Goal: Task Accomplishment & Management: Manage account settings

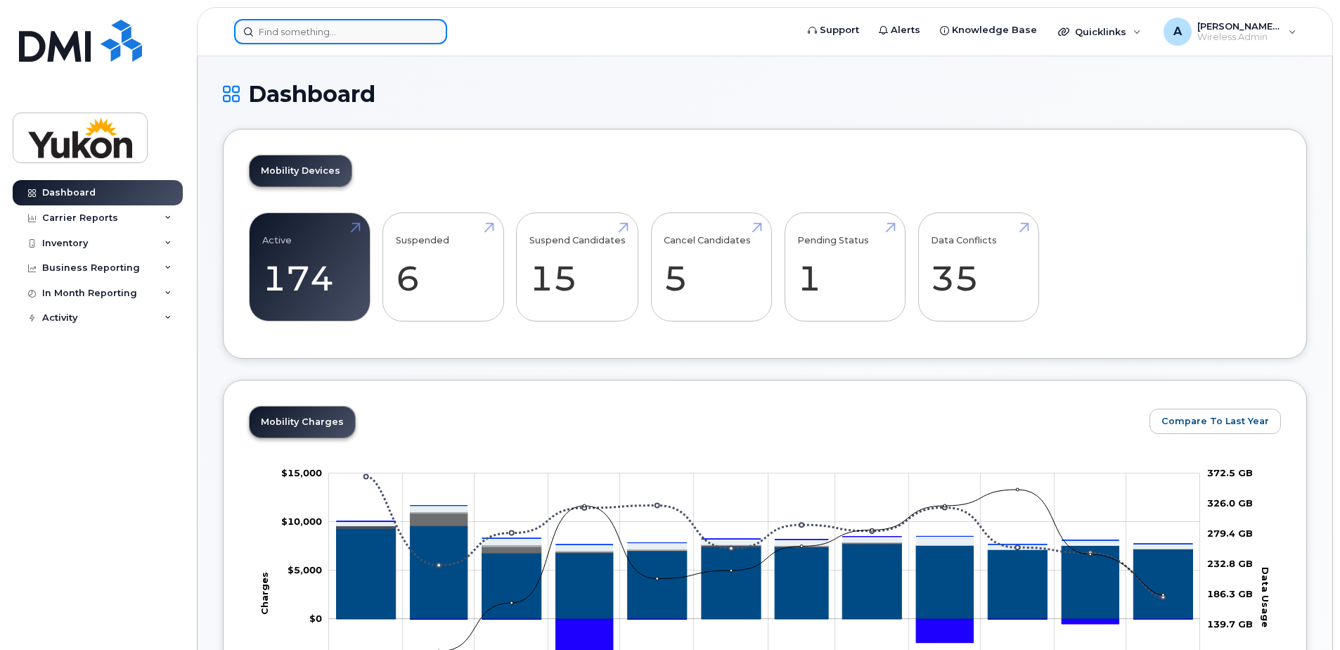
click at [391, 30] on input at bounding box center [340, 31] width 213 height 25
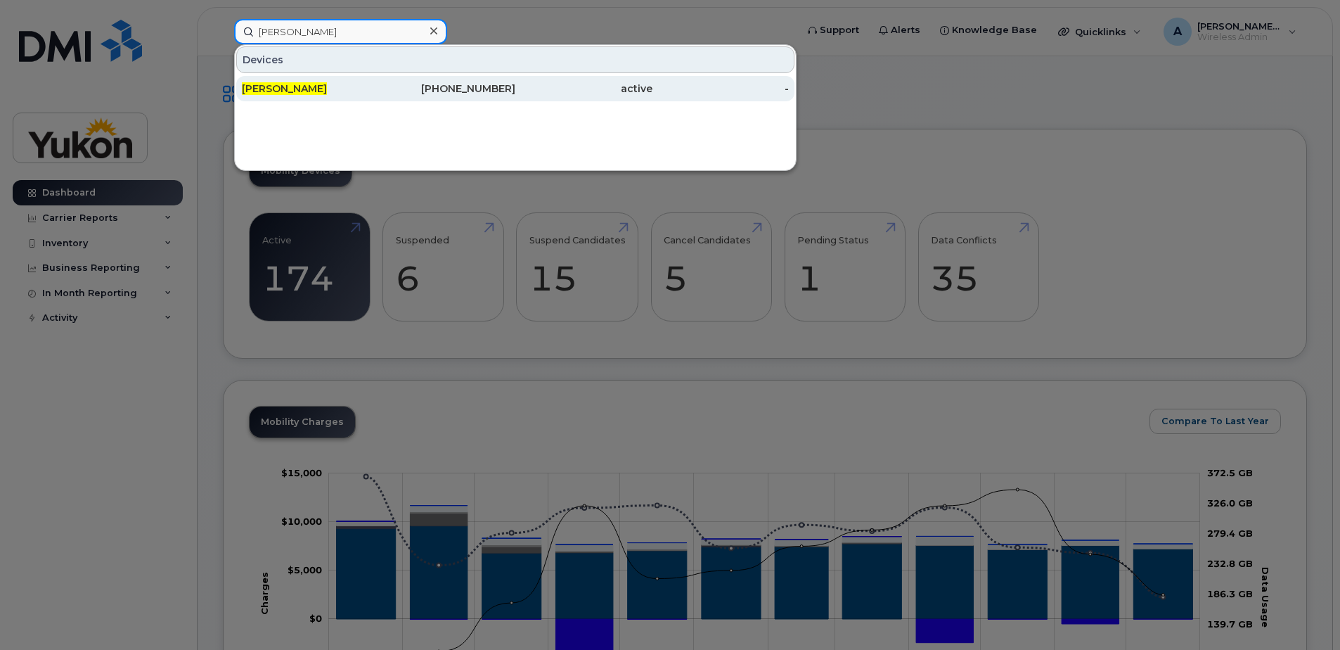
type input "[PERSON_NAME]"
click at [454, 89] on div "867-335-1242" at bounding box center [447, 89] width 137 height 14
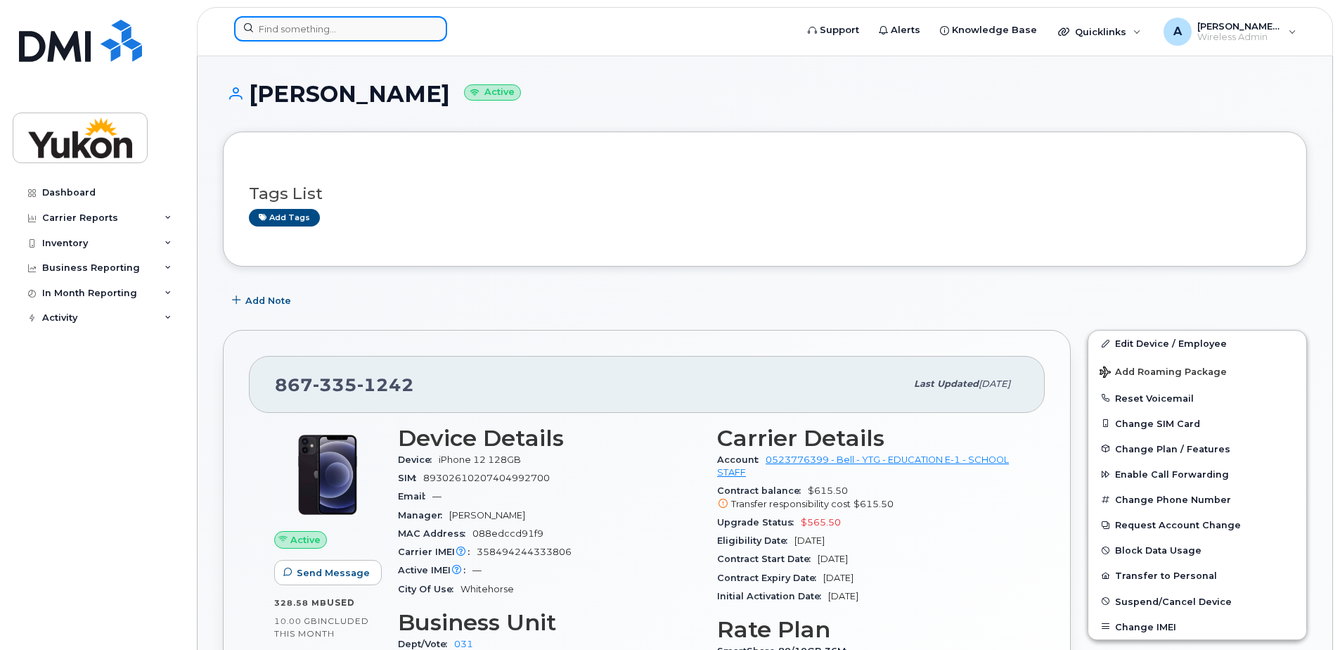
click at [340, 37] on input at bounding box center [340, 28] width 213 height 25
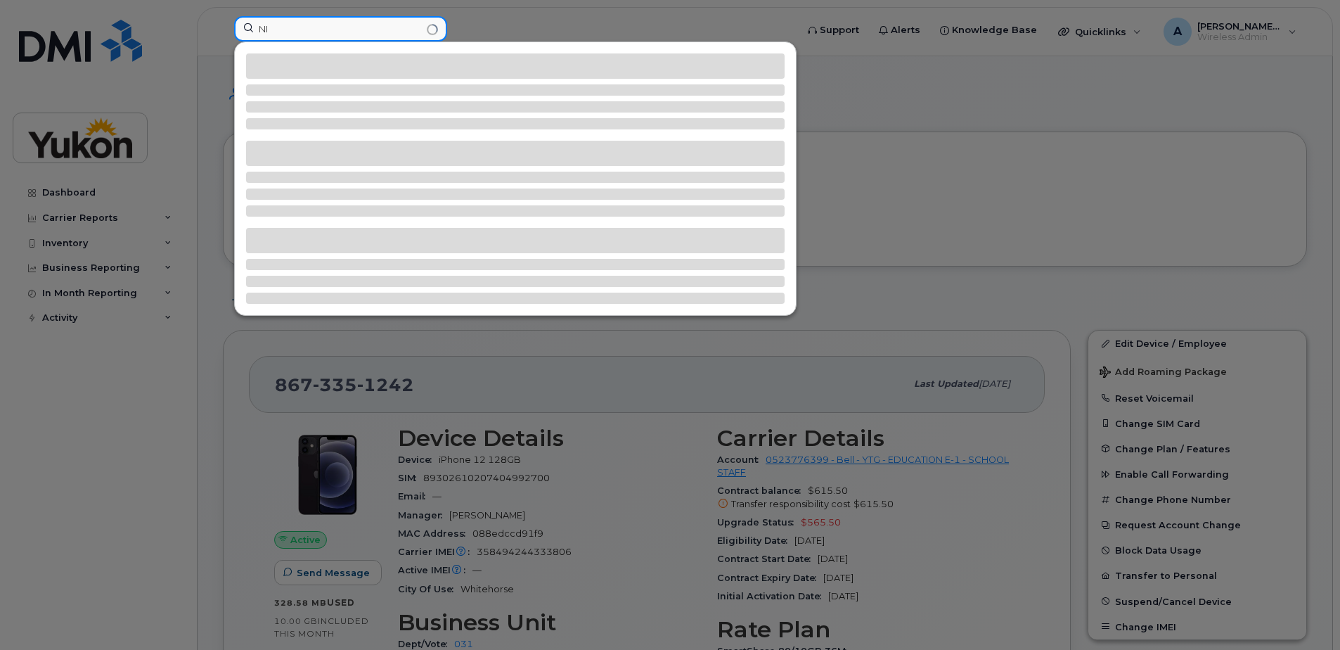
type input "N"
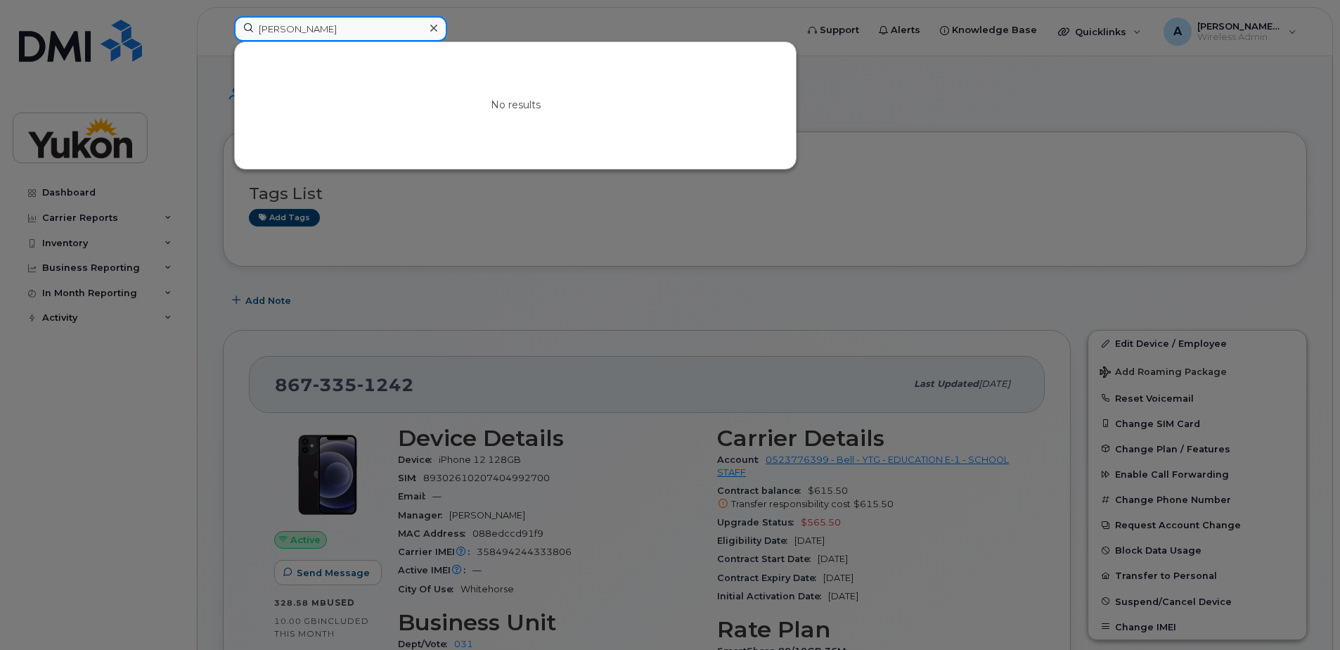
type input "J"
drag, startPoint x: 335, startPoint y: 32, endPoint x: -127, endPoint y: 26, distance: 462.7
type input "FIscher"
drag, startPoint x: 316, startPoint y: 37, endPoint x: 193, endPoint y: 37, distance: 123.1
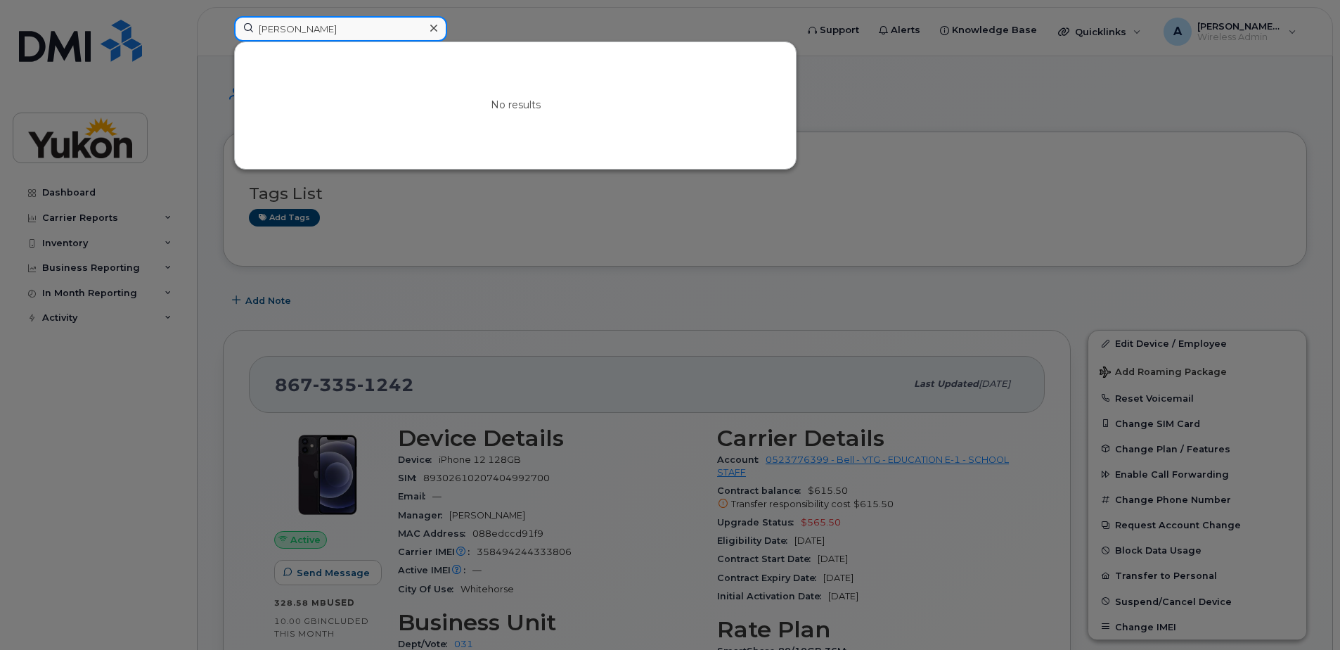
click at [223, 37] on div "FIscher No results" at bounding box center [510, 31] width 575 height 31
type input "Fischer"
click at [668, 227] on div at bounding box center [670, 325] width 1340 height 650
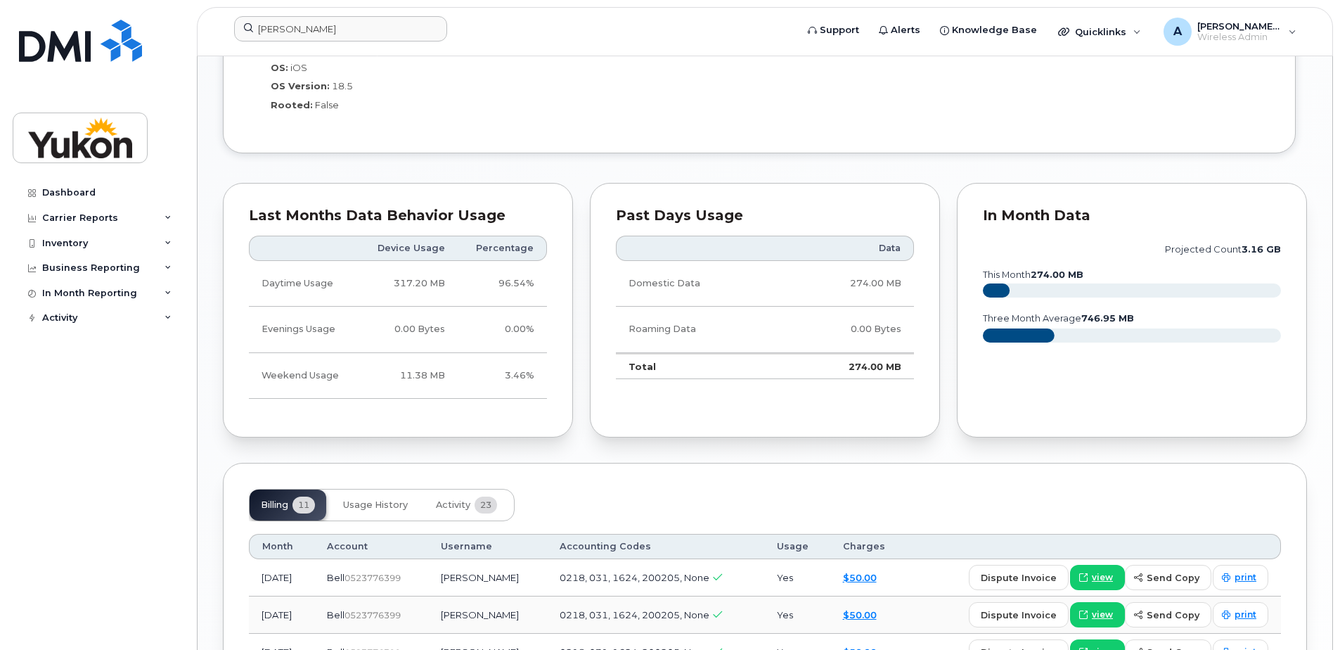
scroll to position [984, 0]
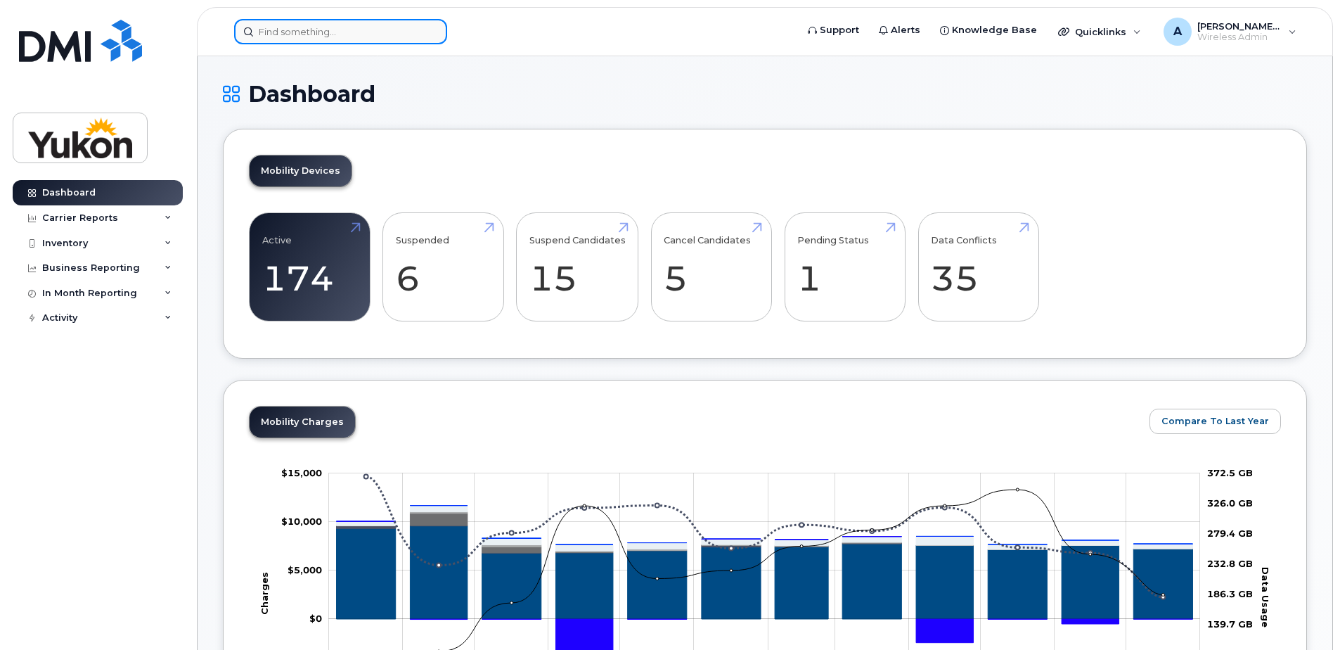
click at [353, 33] on input at bounding box center [340, 31] width 213 height 25
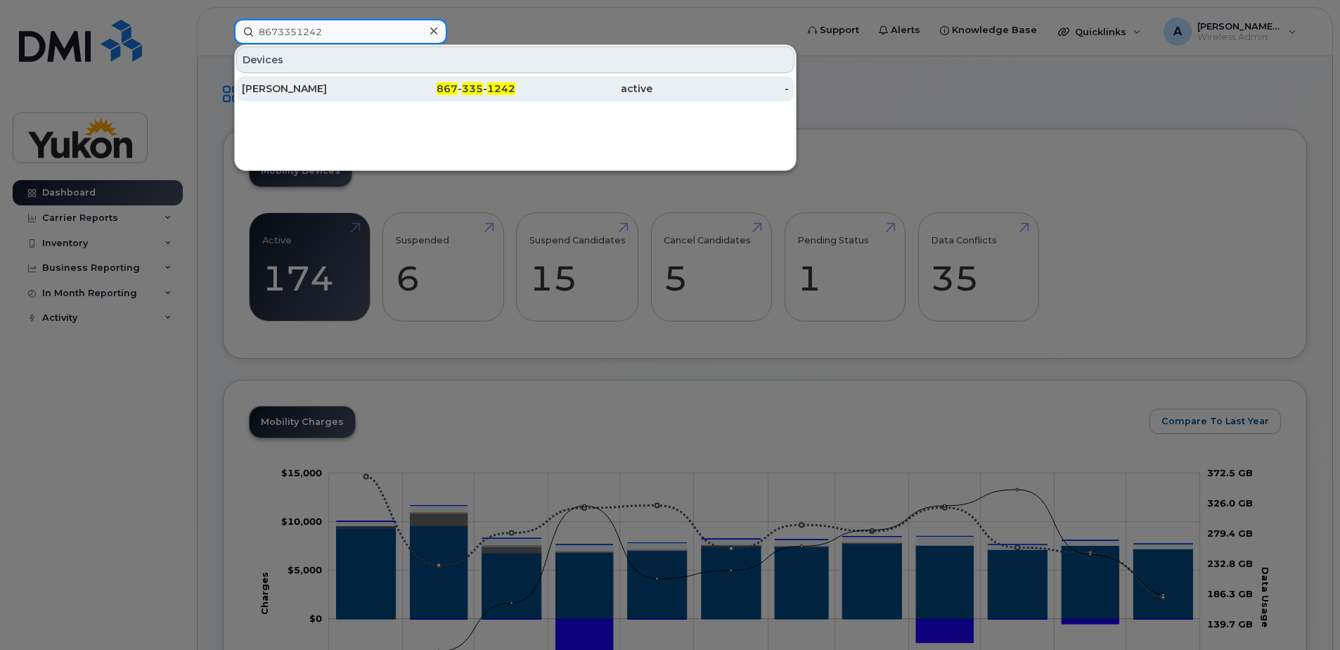
type input "8673351242"
click at [465, 97] on div "867 - 335 - 1242" at bounding box center [447, 88] width 137 height 25
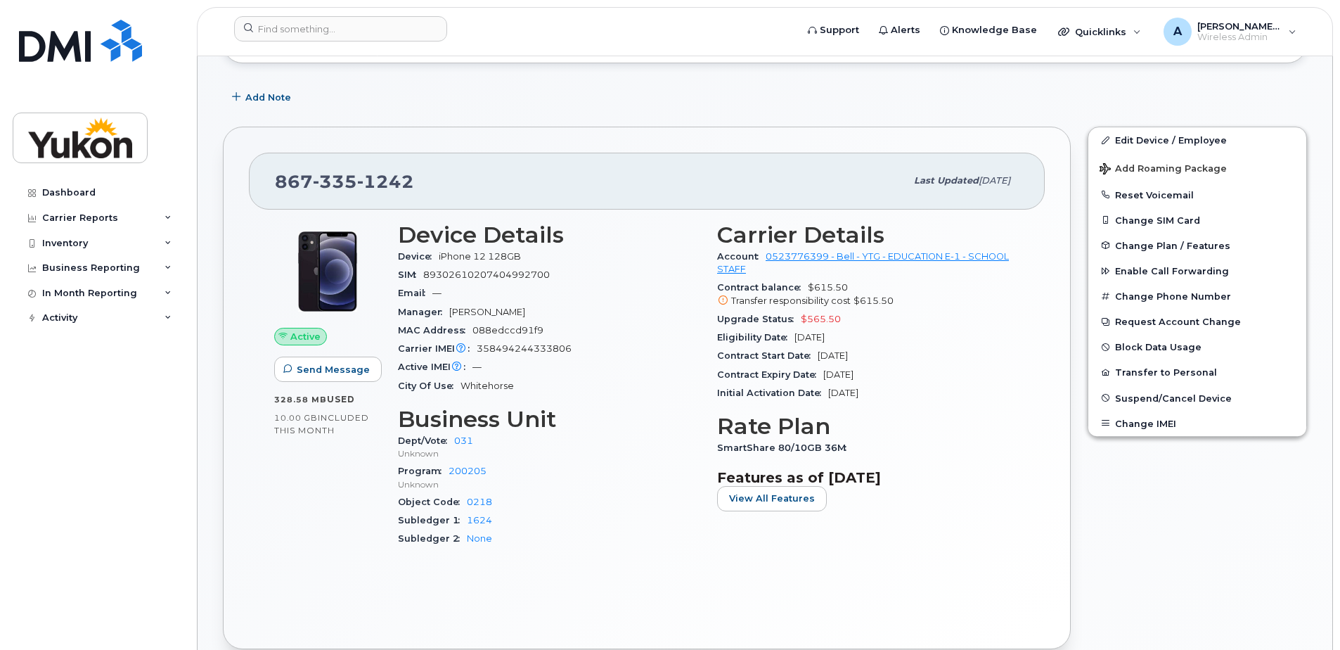
scroll to position [141, 0]
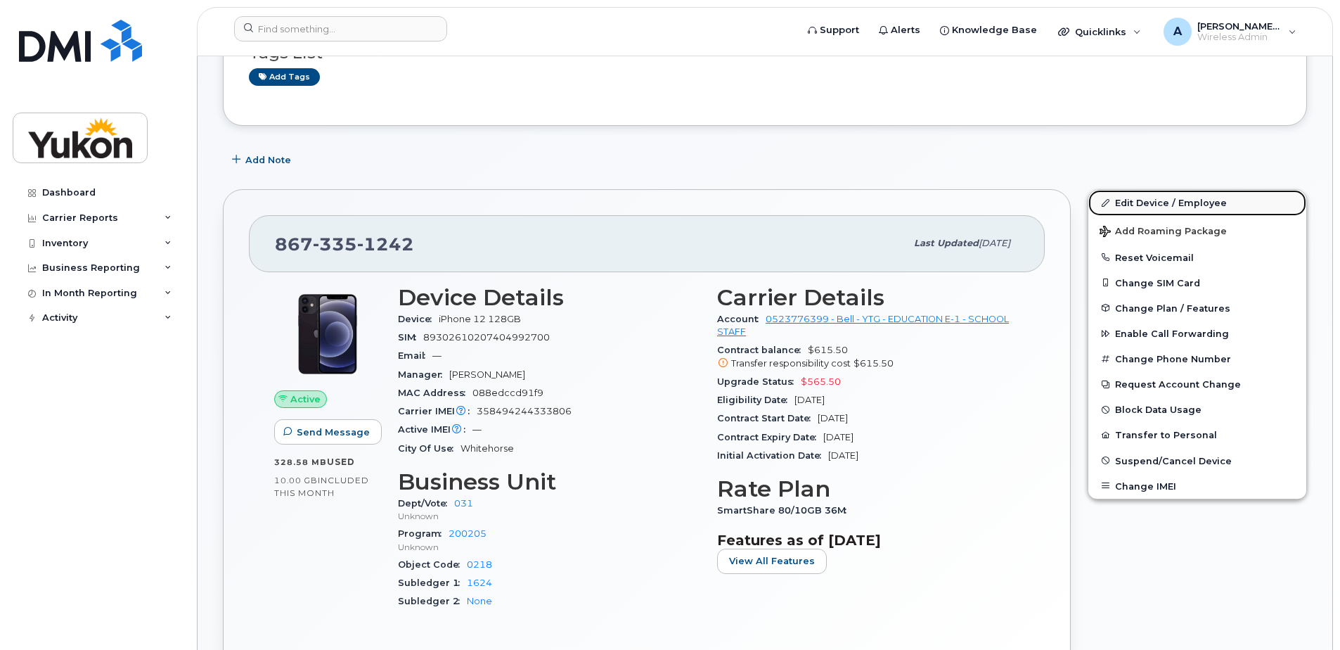
click at [1145, 207] on link "Edit Device / Employee" at bounding box center [1198, 202] width 218 height 25
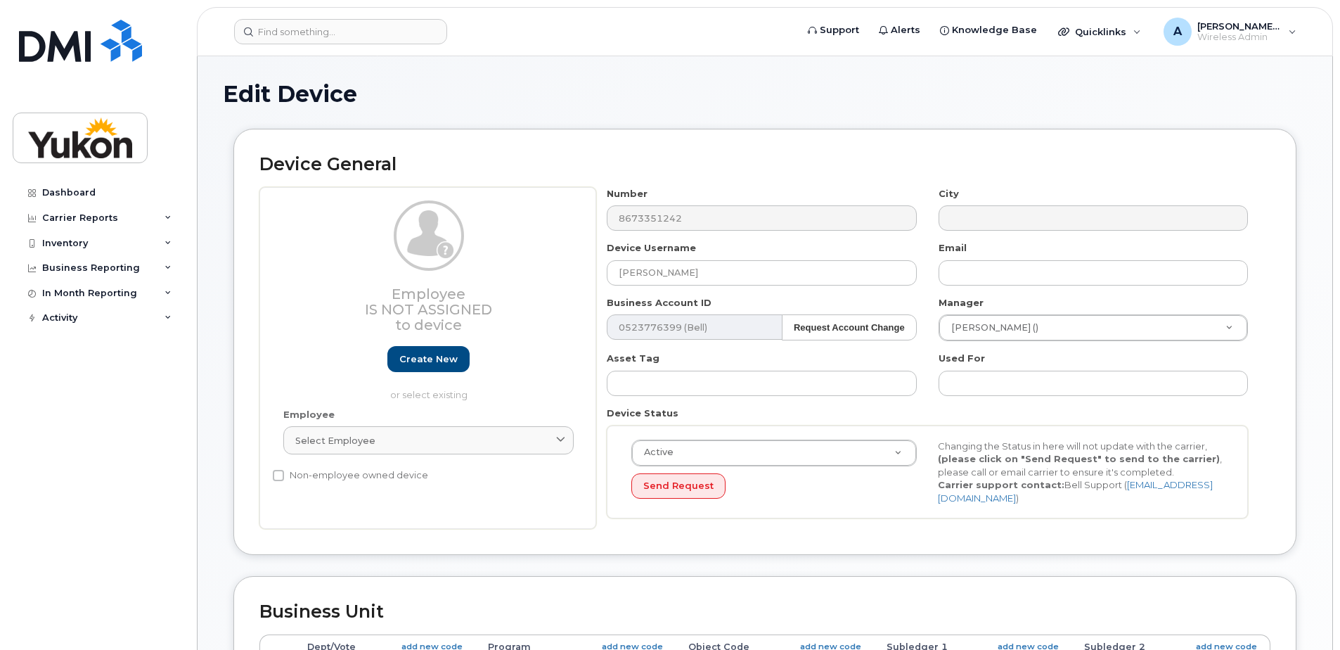
select select "33497450"
select select "33497282"
select select "33507478"
drag, startPoint x: 714, startPoint y: 275, endPoint x: 595, endPoint y: 276, distance: 119.5
click at [595, 276] on div "Employee Is not assigned to device Create new or select existing Employee Selec…" at bounding box center [764, 358] width 1011 height 342
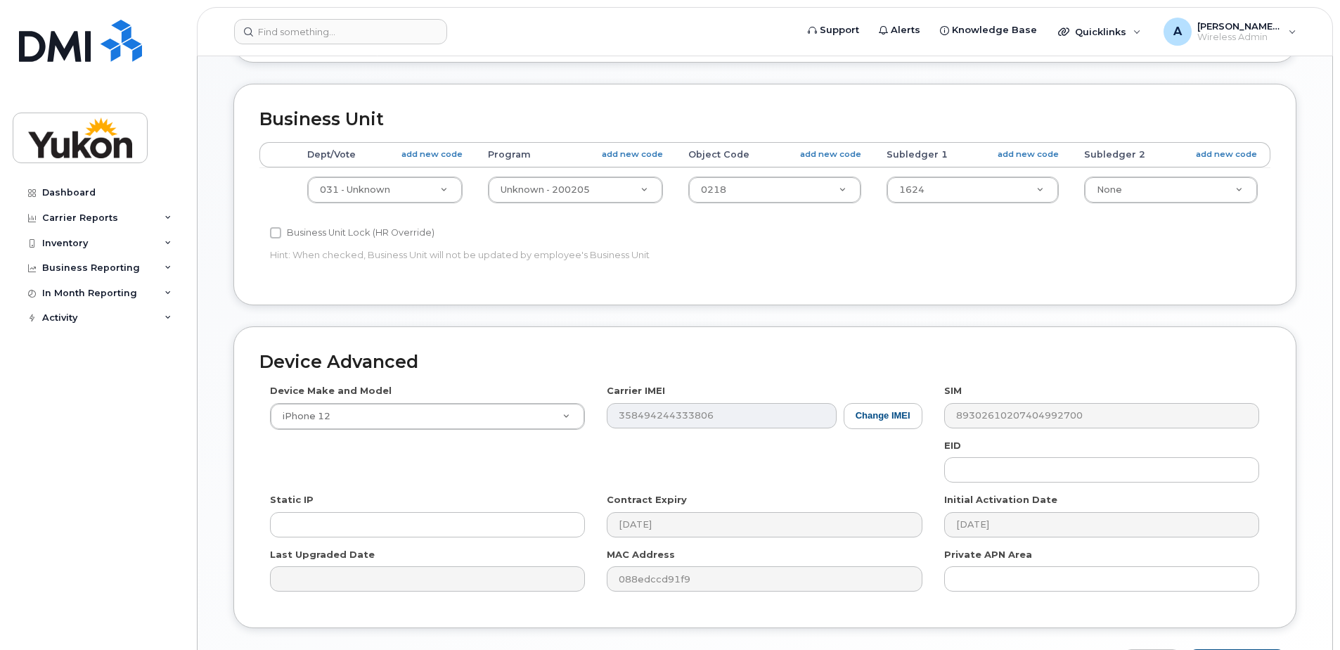
scroll to position [588, 0]
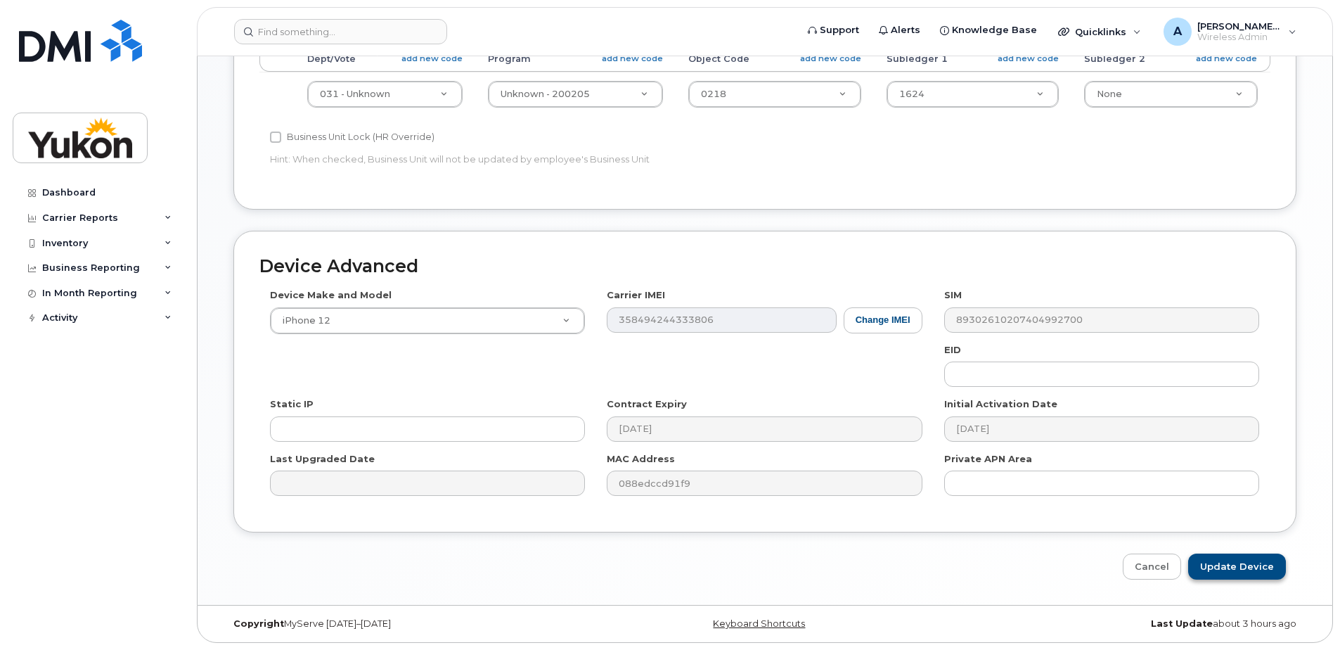
type input "[PERSON_NAME]"
click at [1267, 574] on input "Update Device" at bounding box center [1237, 566] width 98 height 26
type input "Saving..."
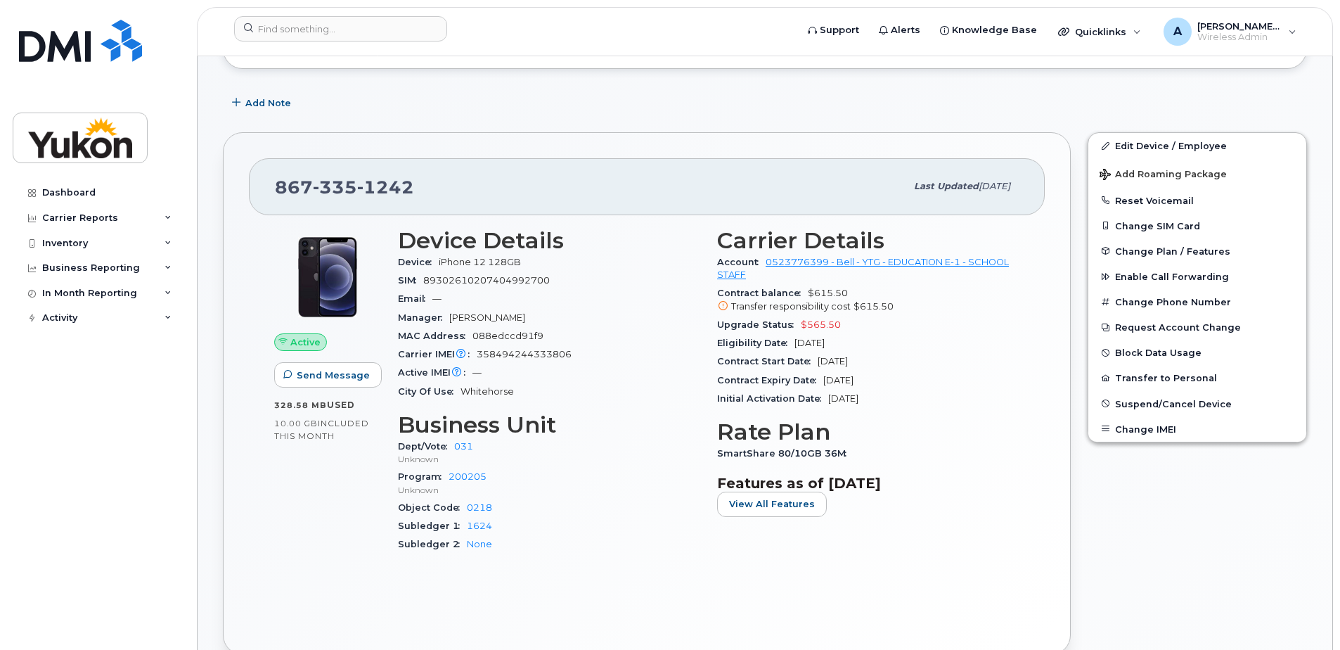
scroll to position [211, 0]
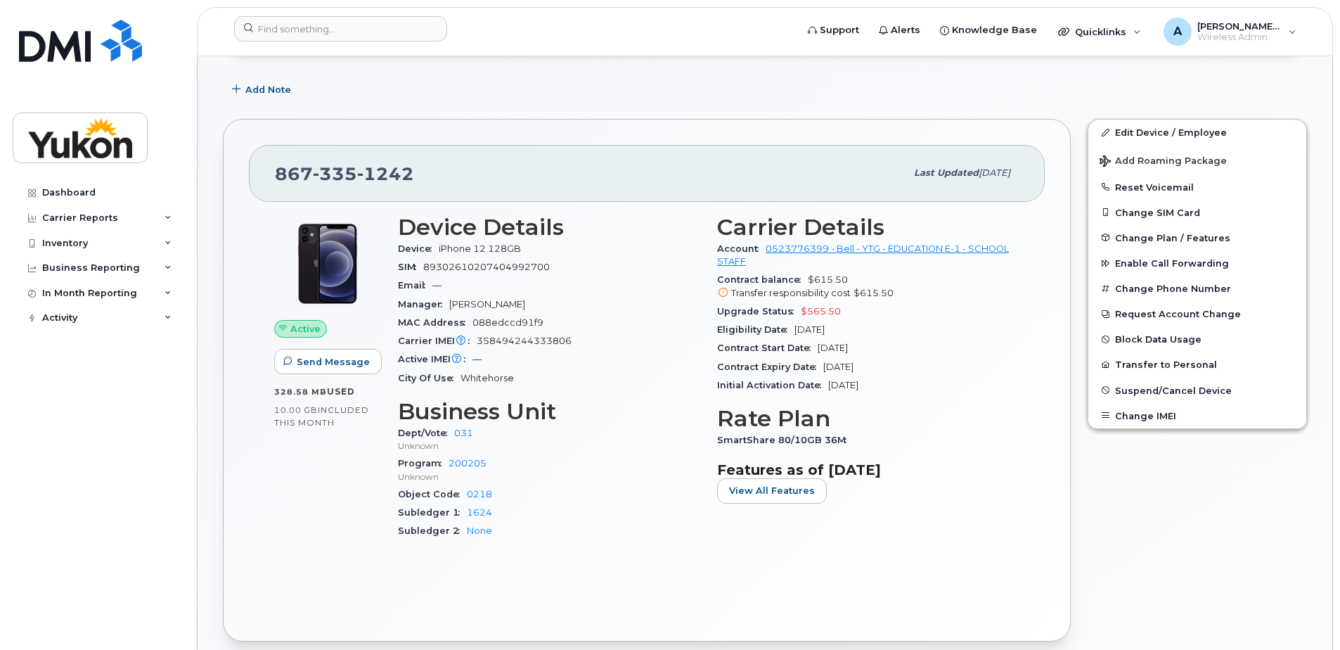
drag, startPoint x: 1015, startPoint y: 373, endPoint x: 1001, endPoint y: 375, distance: 13.4
click at [1015, 374] on div "Contract Expiry Date Aug 28, 2027" at bounding box center [868, 367] width 302 height 18
